Goal: Check status: Check status

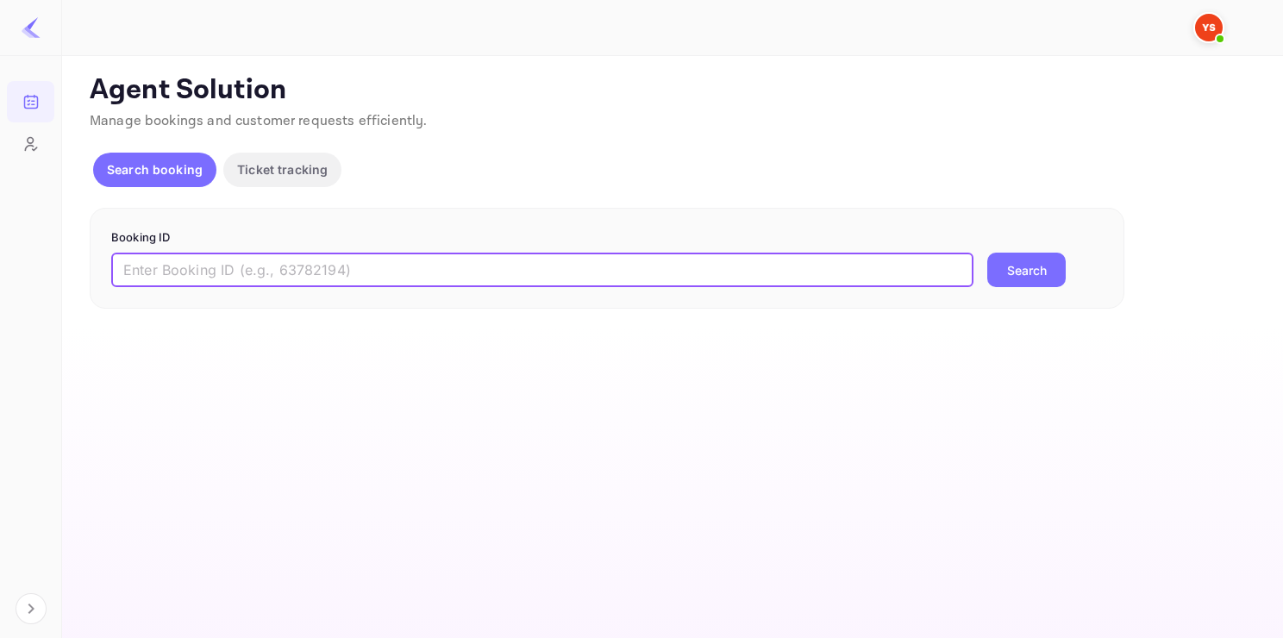
click at [266, 282] on input "text" at bounding box center [542, 270] width 862 height 34
paste input "7905551"
type input "7905551"
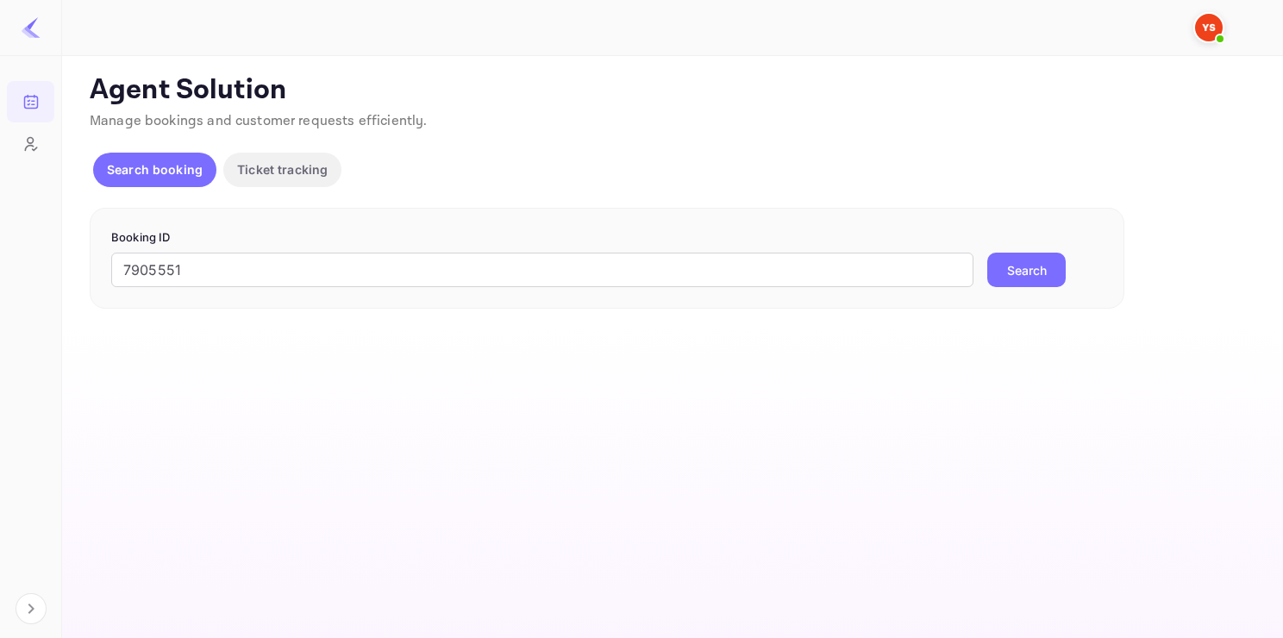
click at [1048, 267] on button "Search" at bounding box center [1026, 270] width 78 height 34
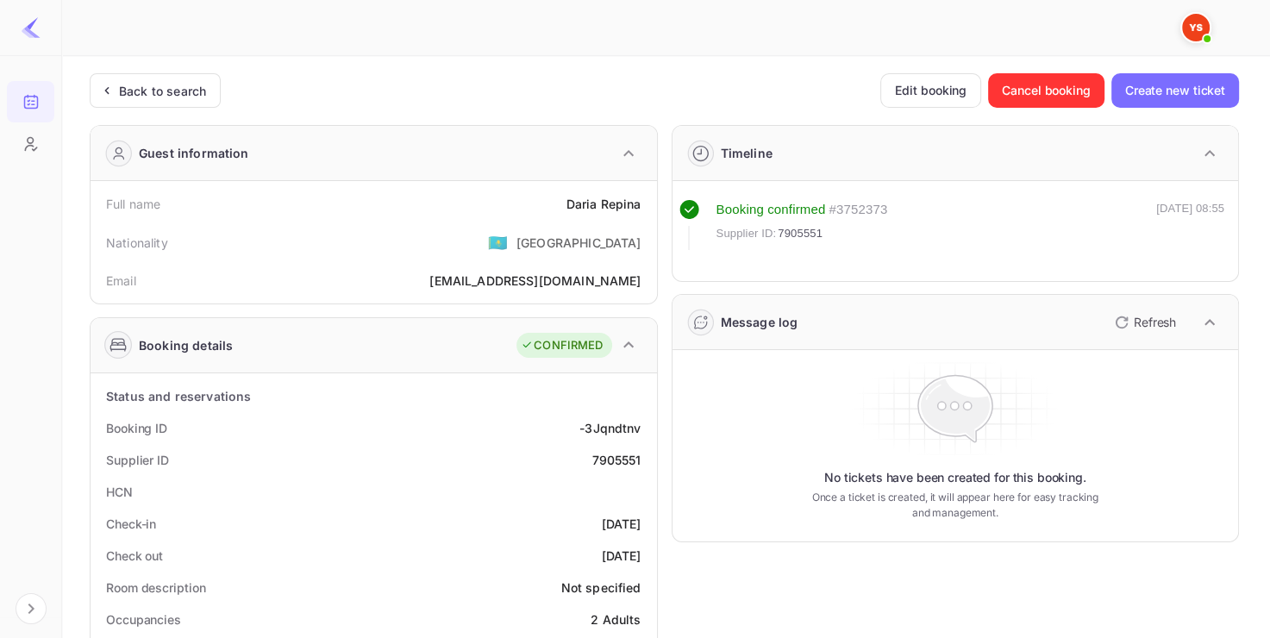
click at [611, 466] on div "7905551" at bounding box center [616, 460] width 49 height 18
copy div "7905551"
drag, startPoint x: 554, startPoint y: 195, endPoint x: 647, endPoint y: 194, distance: 92.3
click at [647, 194] on div "Full name [PERSON_NAME]" at bounding box center [373, 204] width 553 height 32
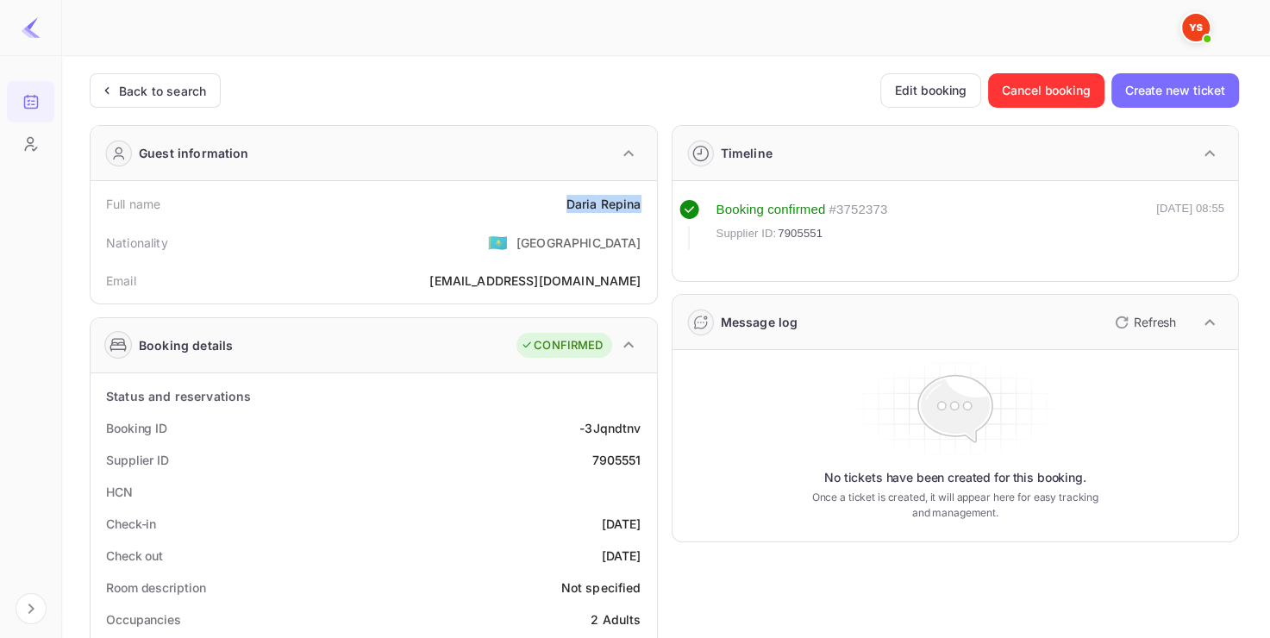
copy div "[PERSON_NAME]"
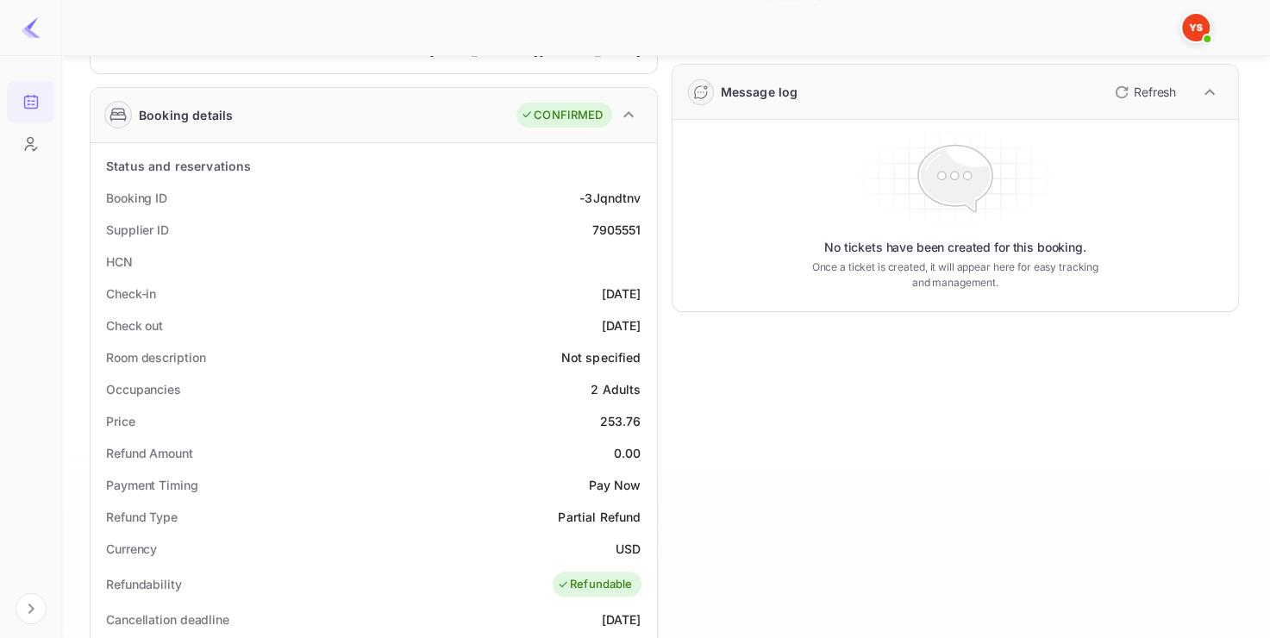
scroll to position [231, 0]
click at [592, 420] on div "Price 253.76" at bounding box center [373, 420] width 553 height 32
drag, startPoint x: 592, startPoint y: 420, endPoint x: 621, endPoint y: 420, distance: 28.5
click at [621, 420] on div "Price 253.76" at bounding box center [373, 420] width 553 height 32
copy div "253.76"
